Goal: Use online tool/utility: Utilize a website feature to perform a specific function

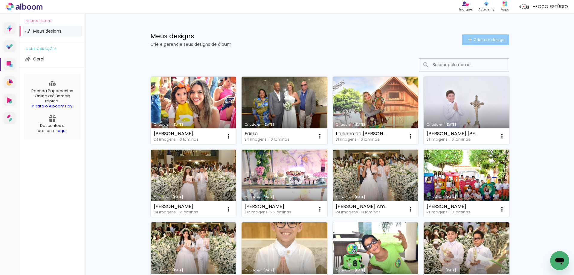
click at [469, 39] on iron-icon at bounding box center [469, 39] width 7 height 7
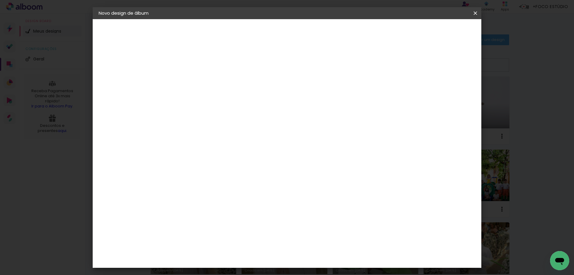
click at [196, 82] on input at bounding box center [196, 80] width 0 height 9
paste input "[PERSON_NAME]"
type input "[PERSON_NAME]"
type paper-input "[PERSON_NAME]"
click at [0, 0] on slot "Avançar" at bounding box center [0, 0] width 0 height 0
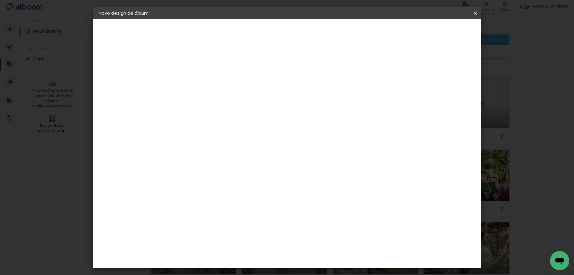
scroll to position [1471, 0]
click at [0, 0] on slot "Avançar" at bounding box center [0, 0] width 0 height 0
click at [220, 100] on input "text" at bounding box center [207, 104] width 23 height 9
click at [328, 99] on paper-item "Padrão" at bounding box center [326, 99] width 120 height 12
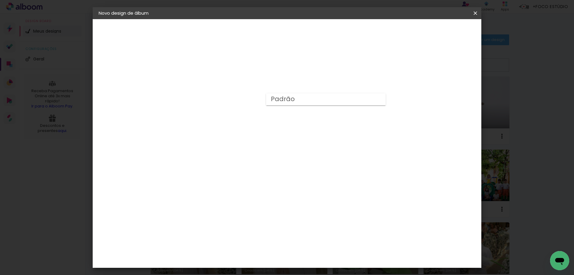
type input "Padrão"
click at [237, 143] on span "20 × 15" at bounding box center [223, 146] width 28 height 16
click at [0, 0] on slot "Avançar" at bounding box center [0, 0] width 0 height 0
click at [404, 64] on div at bounding box center [401, 64] width 5 height 5
type paper-checkbox "on"
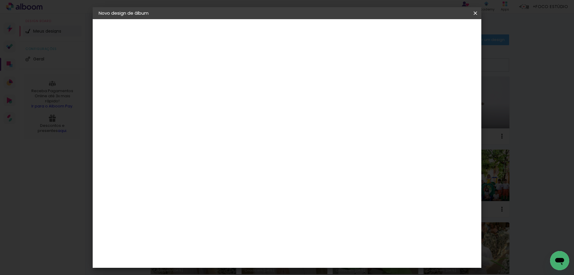
click at [438, 32] on span "Iniciar design" at bounding box center [424, 32] width 27 height 4
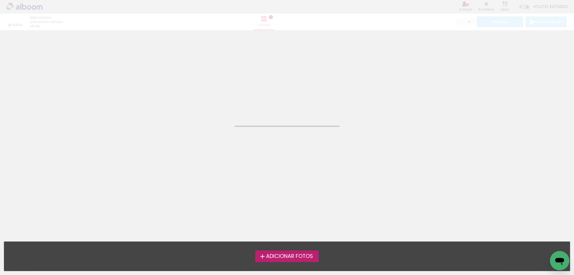
click at [271, 255] on span "Adicionar Fotos" at bounding box center [289, 256] width 47 height 5
click at [0, 0] on input "file" at bounding box center [0, 0] width 0 height 0
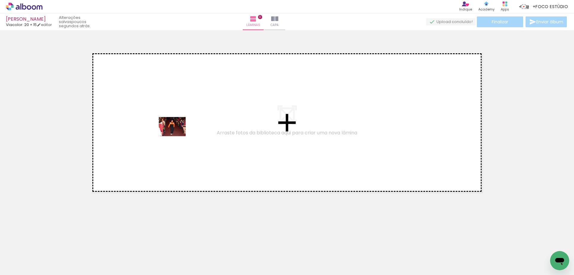
drag, startPoint x: 195, startPoint y: 258, endPoint x: 177, endPoint y: 135, distance: 124.8
click at [177, 135] on quentale-workspace at bounding box center [287, 137] width 574 height 275
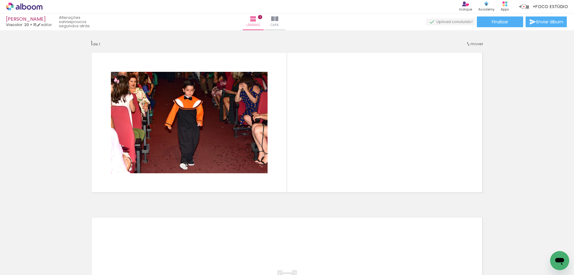
scroll to position [0, 255]
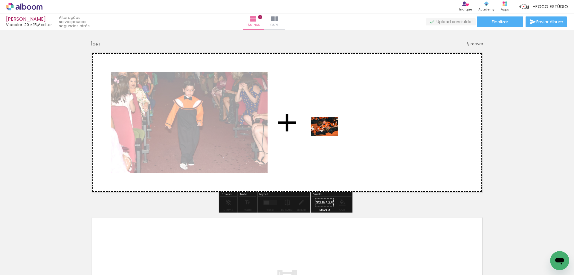
drag, startPoint x: 206, startPoint y: 259, endPoint x: 329, endPoint y: 135, distance: 174.8
click at [329, 135] on quentale-workspace at bounding box center [287, 137] width 574 height 275
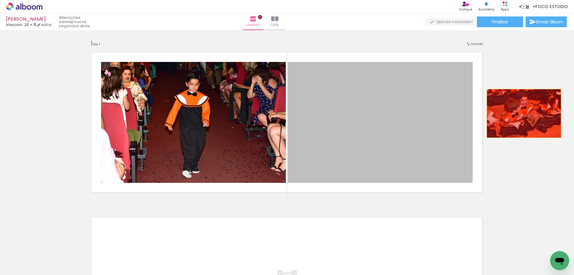
drag, startPoint x: 334, startPoint y: 140, endPoint x: 533, endPoint y: 105, distance: 201.6
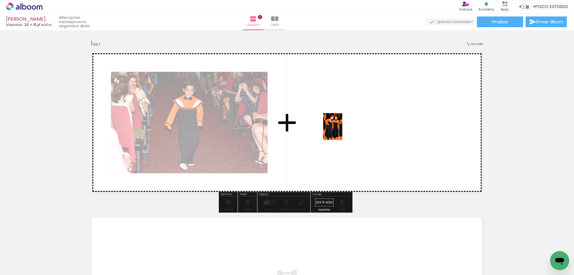
drag, startPoint x: 170, startPoint y: 259, endPoint x: 341, endPoint y: 131, distance: 214.1
click at [341, 131] on quentale-workspace at bounding box center [287, 137] width 574 height 275
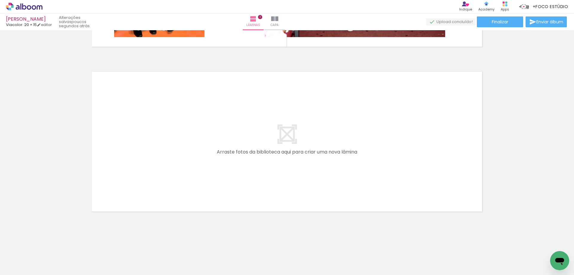
scroll to position [0, 46]
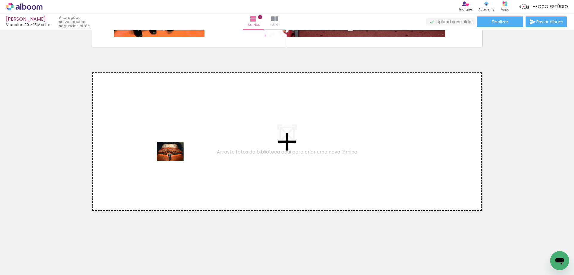
drag, startPoint x: 119, startPoint y: 257, endPoint x: 175, endPoint y: 160, distance: 112.4
click at [175, 160] on quentale-workspace at bounding box center [287, 137] width 574 height 275
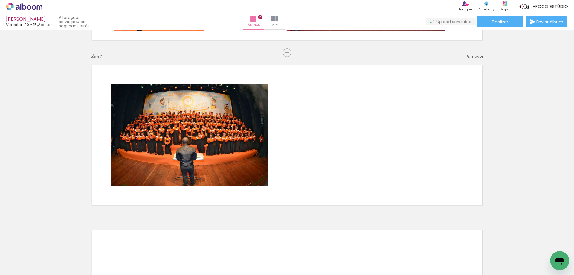
scroll to position [153, 0]
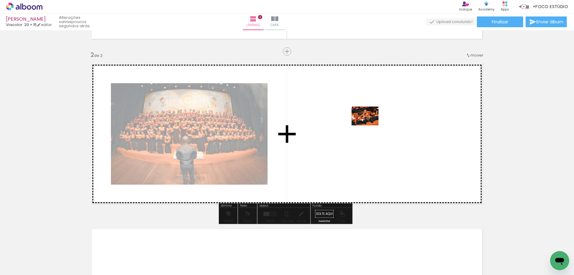
drag, startPoint x: 413, startPoint y: 251, endPoint x: 370, endPoint y: 123, distance: 134.5
click at [370, 123] on quentale-workspace at bounding box center [287, 137] width 574 height 275
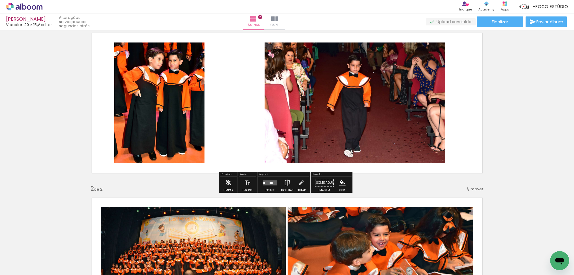
scroll to position [0, 0]
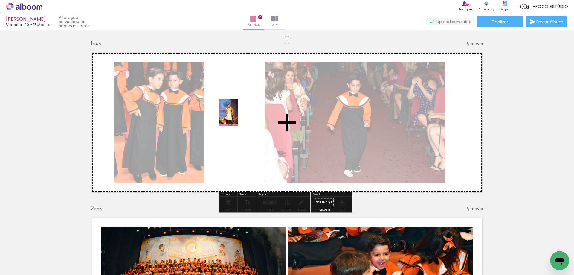
drag, startPoint x: 279, startPoint y: 258, endPoint x: 237, endPoint y: 117, distance: 147.0
click at [237, 117] on quentale-workspace at bounding box center [287, 137] width 574 height 275
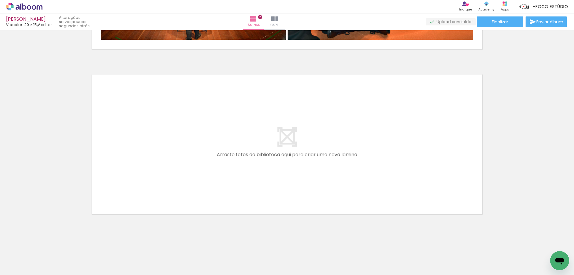
scroll to position [310, 0]
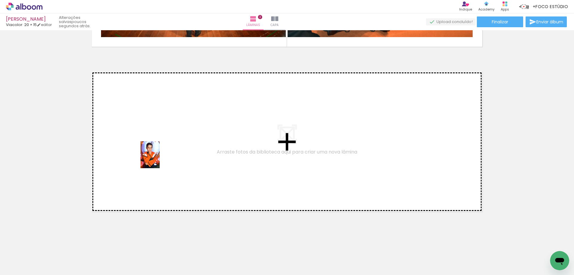
drag, startPoint x: 296, startPoint y: 255, endPoint x: 158, endPoint y: 159, distance: 167.7
click at [158, 159] on quentale-workspace at bounding box center [287, 137] width 574 height 275
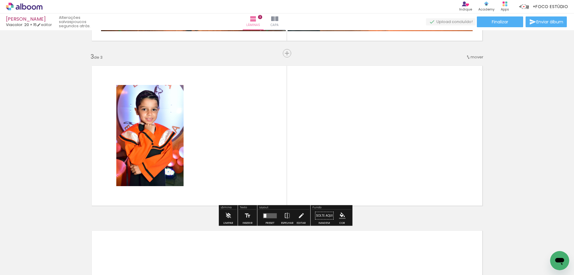
scroll to position [318, 0]
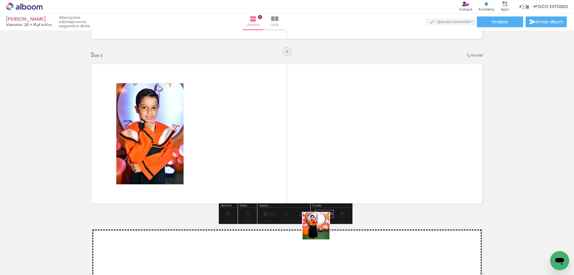
drag, startPoint x: 329, startPoint y: 256, endPoint x: 272, endPoint y: 158, distance: 113.5
click at [272, 158] on quentale-workspace at bounding box center [287, 137] width 574 height 275
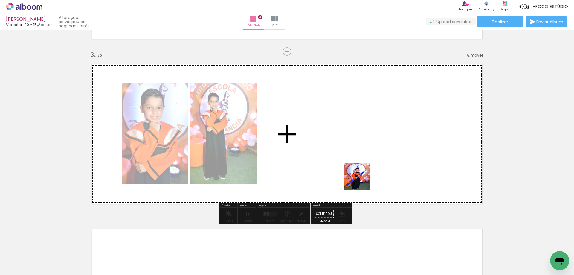
drag, startPoint x: 361, startPoint y: 237, endPoint x: 335, endPoint y: 198, distance: 46.8
click at [359, 154] on quentale-workspace at bounding box center [287, 137] width 574 height 275
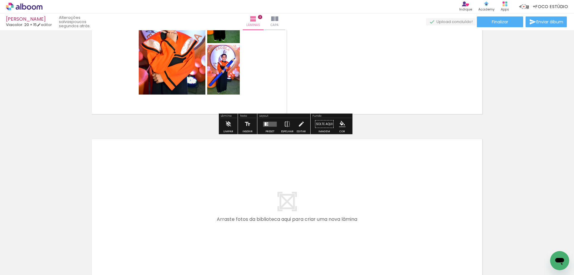
scroll to position [0, 69]
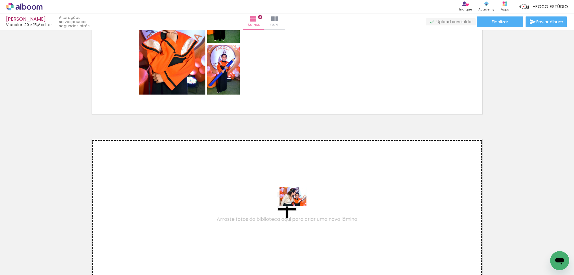
drag, startPoint x: 222, startPoint y: 257, endPoint x: 297, endPoint y: 204, distance: 91.8
click at [297, 204] on quentale-workspace at bounding box center [287, 137] width 574 height 275
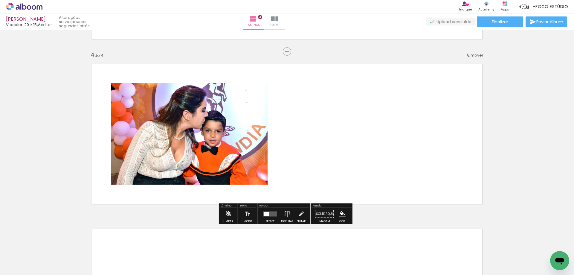
scroll to position [483, 0]
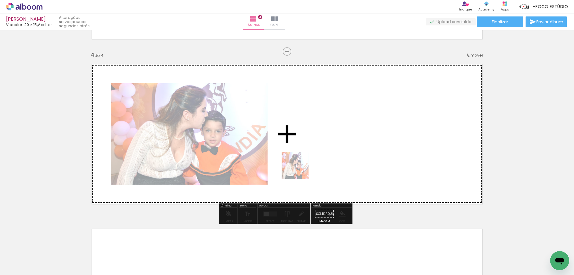
drag, startPoint x: 229, startPoint y: 259, endPoint x: 306, endPoint y: 146, distance: 136.7
click at [306, 146] on quentale-workspace at bounding box center [287, 137] width 574 height 275
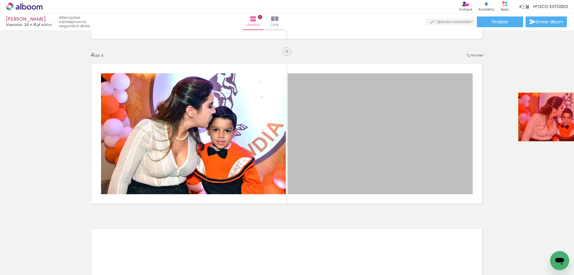
drag, startPoint x: 375, startPoint y: 135, endPoint x: 552, endPoint y: 117, distance: 178.5
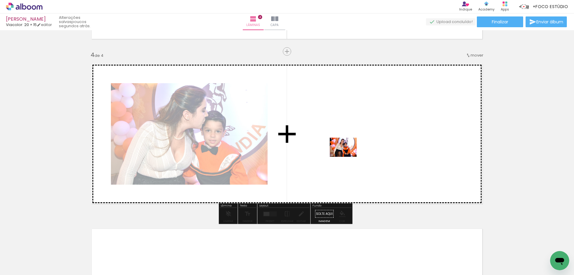
drag, startPoint x: 193, startPoint y: 257, endPoint x: 281, endPoint y: 201, distance: 103.5
click at [370, 118] on quentale-workspace at bounding box center [287, 137] width 574 height 275
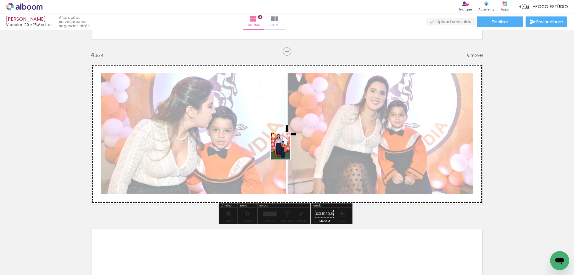
drag, startPoint x: 162, startPoint y: 260, endPoint x: 292, endPoint y: 134, distance: 180.8
click at [292, 134] on quentale-workspace at bounding box center [287, 137] width 574 height 275
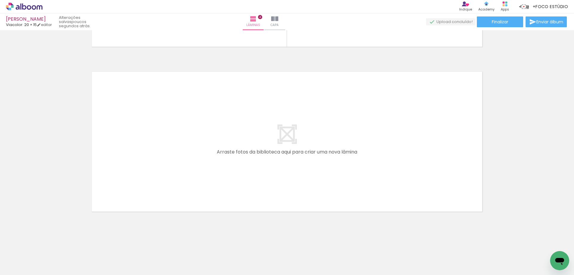
scroll to position [0, 351]
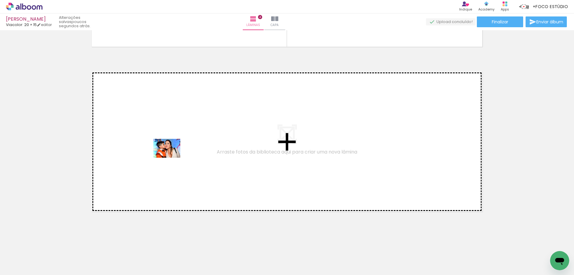
drag, startPoint x: 252, startPoint y: 257, endPoint x: 171, endPoint y: 157, distance: 128.6
click at [171, 157] on quentale-workspace at bounding box center [287, 137] width 574 height 275
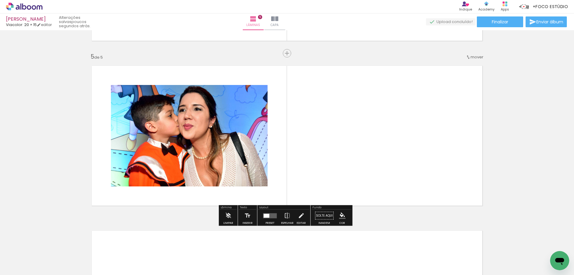
scroll to position [648, 0]
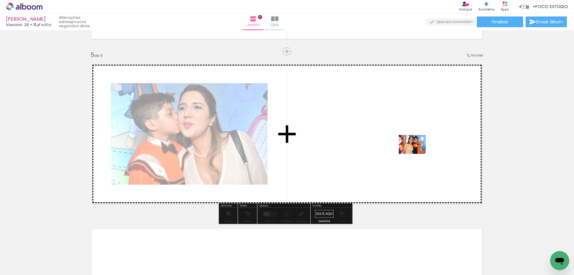
drag, startPoint x: 323, startPoint y: 257, endPoint x: 325, endPoint y: 252, distance: 5.5
click at [416, 152] on quentale-workspace at bounding box center [287, 137] width 574 height 275
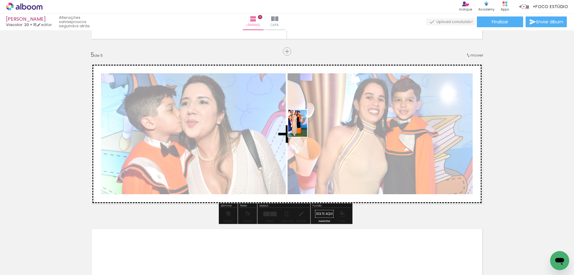
drag, startPoint x: 283, startPoint y: 259, endPoint x: 306, endPoint y: 128, distance: 133.8
click at [306, 128] on quentale-workspace at bounding box center [287, 137] width 574 height 275
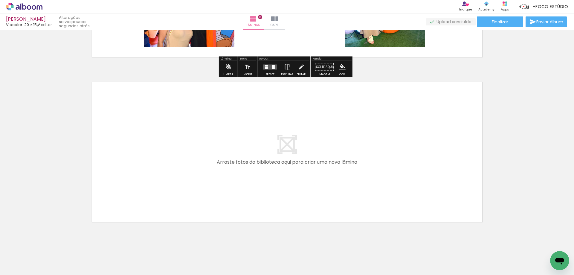
scroll to position [804, 0]
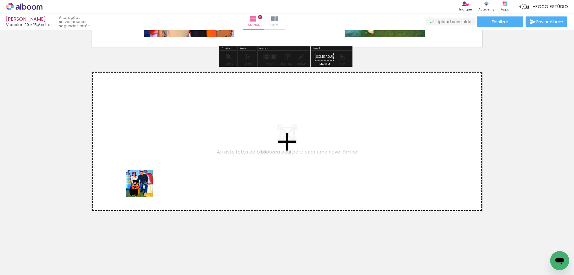
drag, startPoint x: 145, startPoint y: 253, endPoint x: 169, endPoint y: 219, distance: 42.1
click at [145, 153] on quentale-workspace at bounding box center [287, 137] width 574 height 275
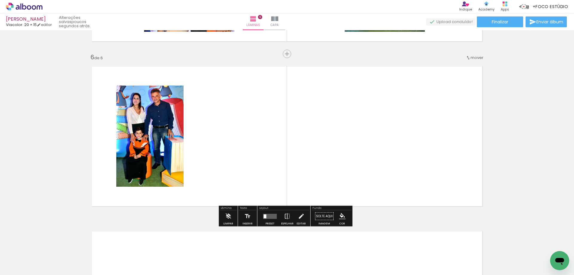
scroll to position [812, 0]
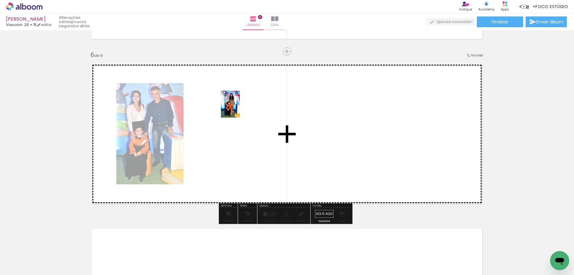
drag, startPoint x: 183, startPoint y: 249, endPoint x: 232, endPoint y: 227, distance: 53.5
click at [239, 112] on quentale-workspace at bounding box center [287, 137] width 574 height 275
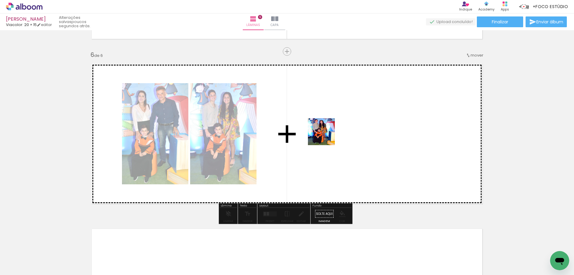
drag, startPoint x: 214, startPoint y: 254, endPoint x: 286, endPoint y: 233, distance: 75.0
click at [329, 130] on quentale-workspace at bounding box center [287, 137] width 574 height 275
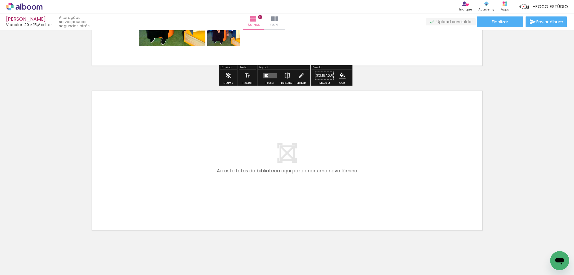
scroll to position [962, 0]
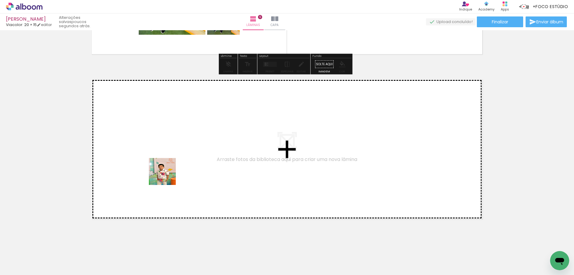
drag, startPoint x: 250, startPoint y: 252, endPoint x: 251, endPoint y: 247, distance: 4.5
click at [160, 163] on quentale-workspace at bounding box center [287, 137] width 574 height 275
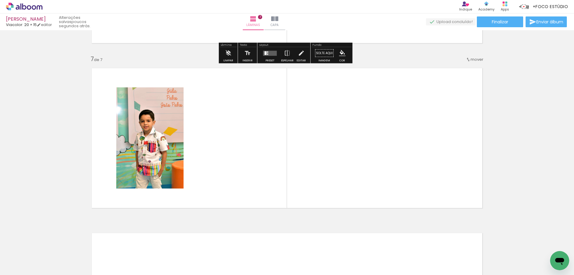
scroll to position [977, 0]
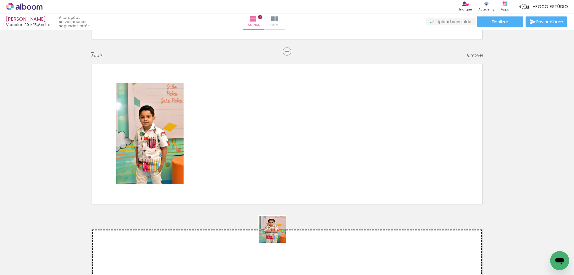
drag, startPoint x: 284, startPoint y: 258, endPoint x: 229, endPoint y: 124, distance: 145.0
click at [229, 124] on quentale-workspace at bounding box center [287, 137] width 574 height 275
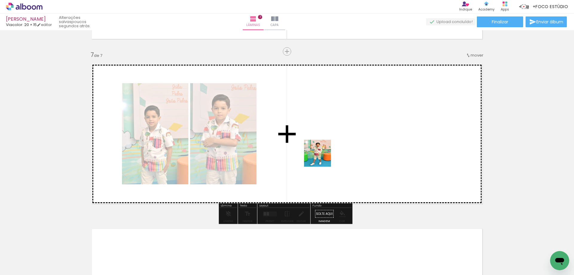
drag, startPoint x: 318, startPoint y: 259, endPoint x: 309, endPoint y: 213, distance: 47.5
click at [323, 155] on quentale-workspace at bounding box center [287, 137] width 574 height 275
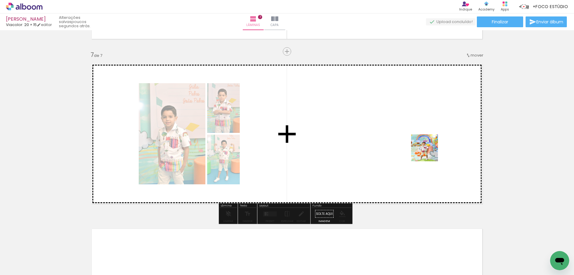
drag, startPoint x: 516, startPoint y: 259, endPoint x: 398, endPoint y: 124, distance: 180.1
click at [398, 124] on quentale-workspace at bounding box center [287, 137] width 574 height 275
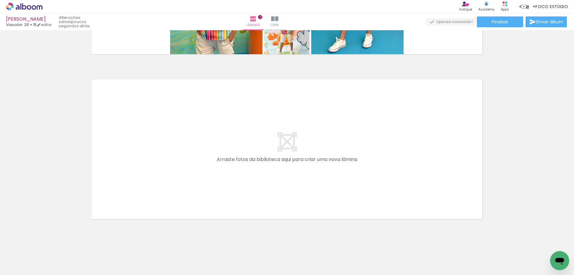
scroll to position [1134, 0]
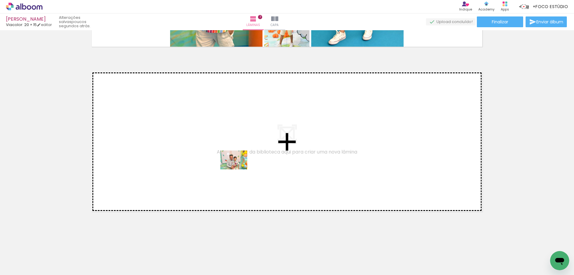
drag, startPoint x: 352, startPoint y: 254, endPoint x: 238, endPoint y: 168, distance: 142.5
click at [238, 168] on quentale-workspace at bounding box center [287, 137] width 574 height 275
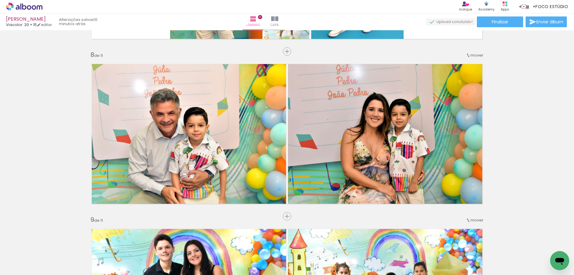
scroll to position [2691, 0]
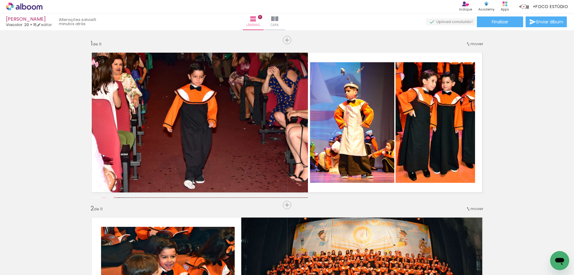
scroll to position [72, 0]
